Goal: Find specific page/section: Find specific page/section

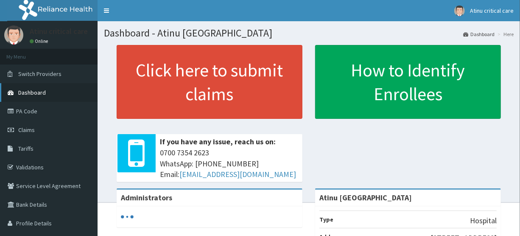
click at [25, 93] on span "Dashboard" at bounding box center [32, 93] width 28 height 8
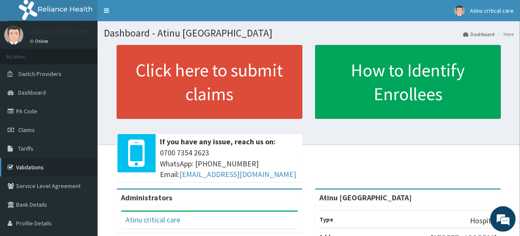
click at [29, 168] on link "Validations" at bounding box center [49, 167] width 98 height 19
